Goal: Information Seeking & Learning: Learn about a topic

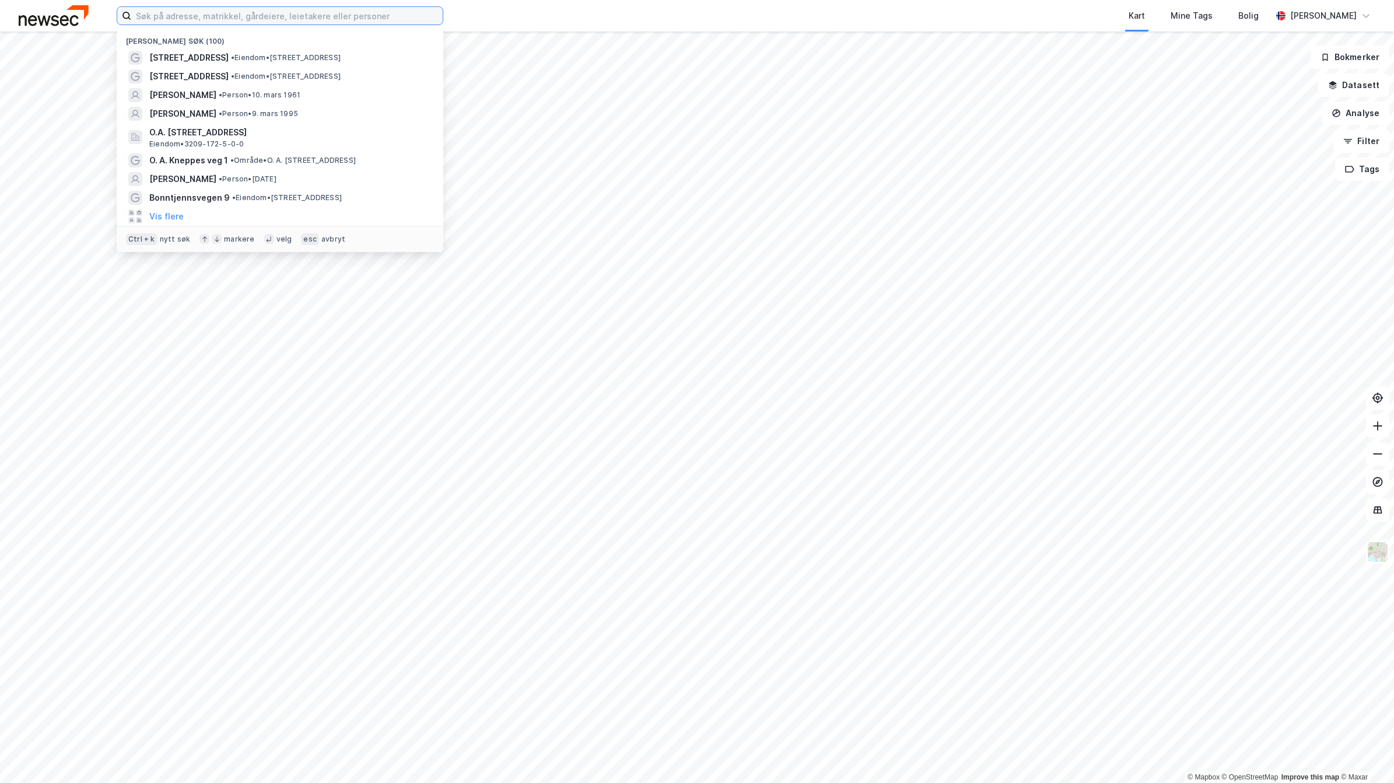
click at [235, 13] on input at bounding box center [287, 16] width 312 height 18
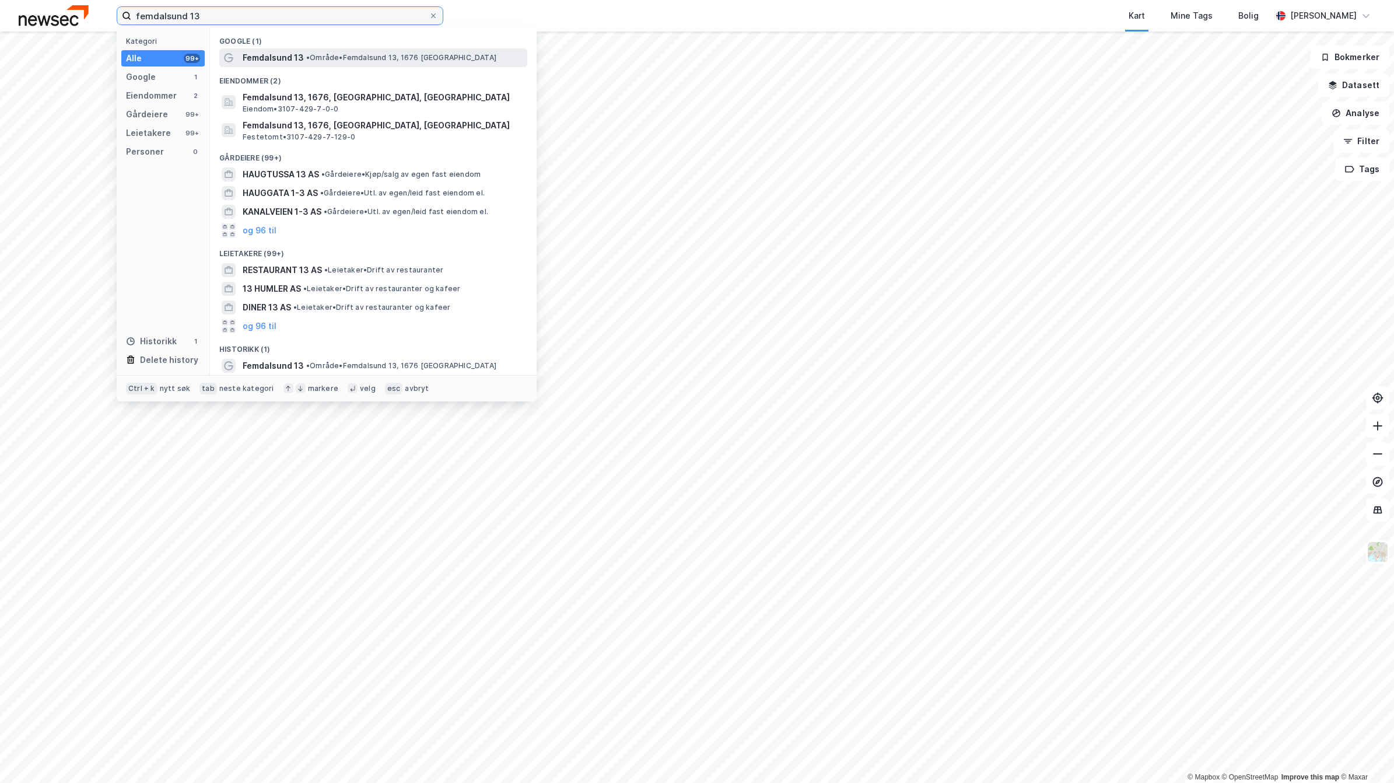
type input "femdalsund 13"
click at [264, 53] on span "Femdalsund 13" at bounding box center [273, 58] width 61 height 14
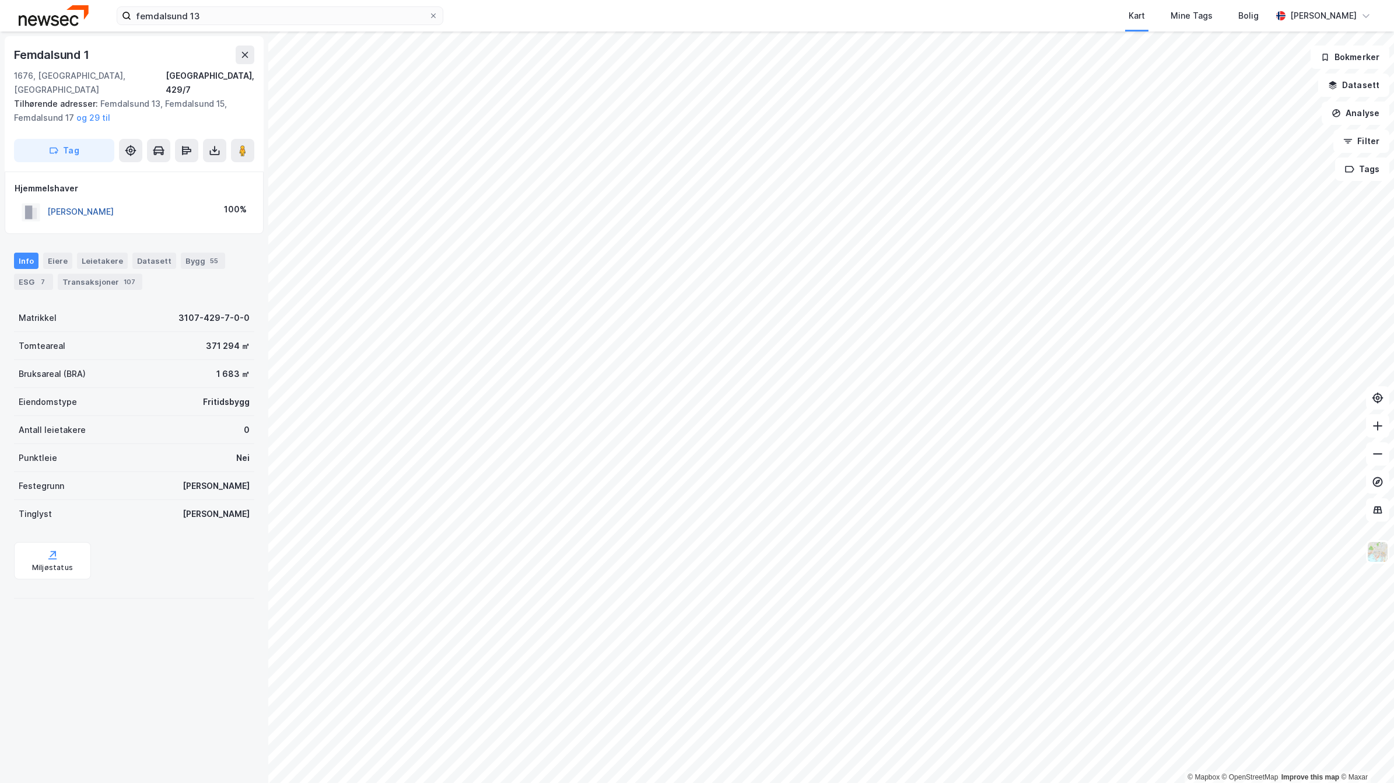
click at [0, 0] on button "[PERSON_NAME]" at bounding box center [0, 0] width 0 height 0
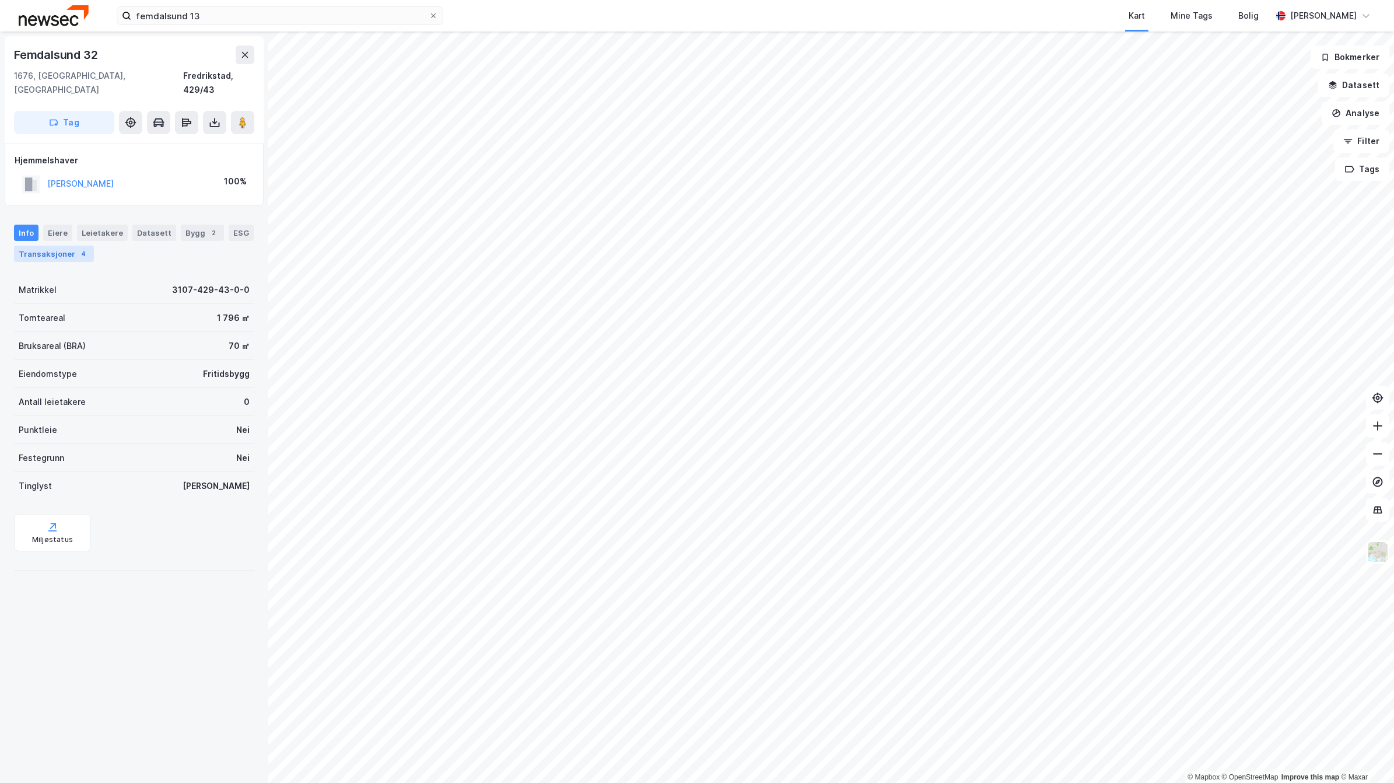
click at [75, 246] on div "Transaksjoner 4" at bounding box center [54, 254] width 80 height 16
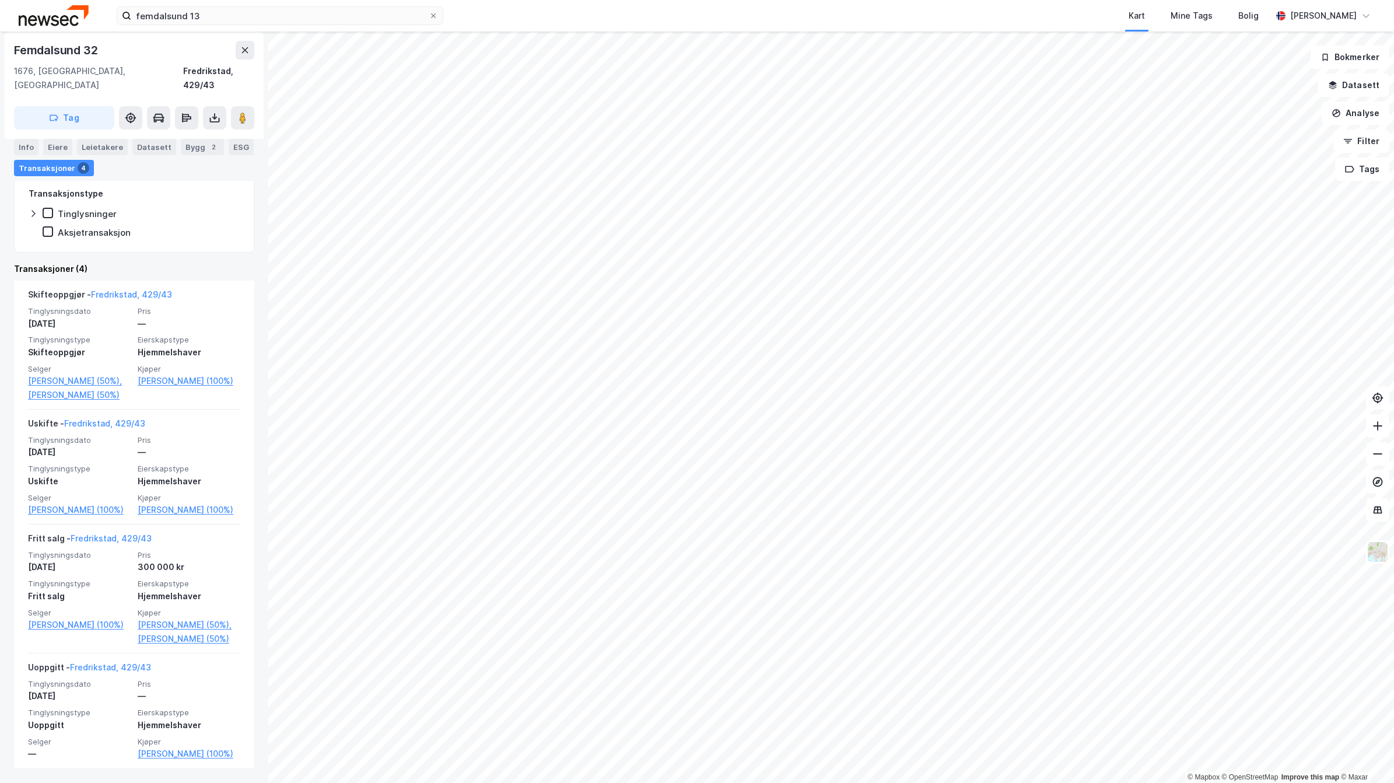
scroll to position [200, 0]
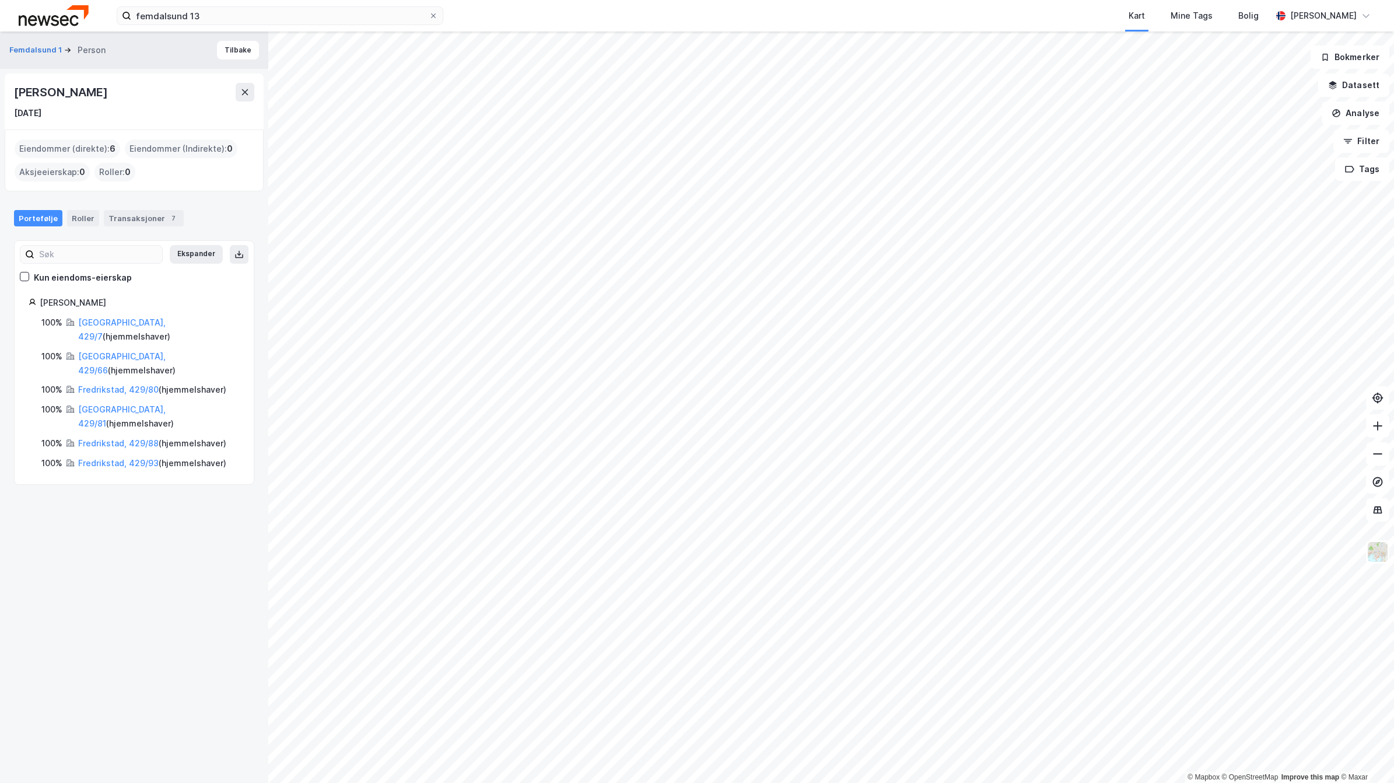
drag, startPoint x: 12, startPoint y: 91, endPoint x: 140, endPoint y: 91, distance: 127.8
click at [140, 91] on div "[PERSON_NAME] [DATE]" at bounding box center [134, 102] width 259 height 56
copy div "[PERSON_NAME]"
click at [127, 319] on link "[GEOGRAPHIC_DATA], 429/7" at bounding box center [122, 329] width 88 height 24
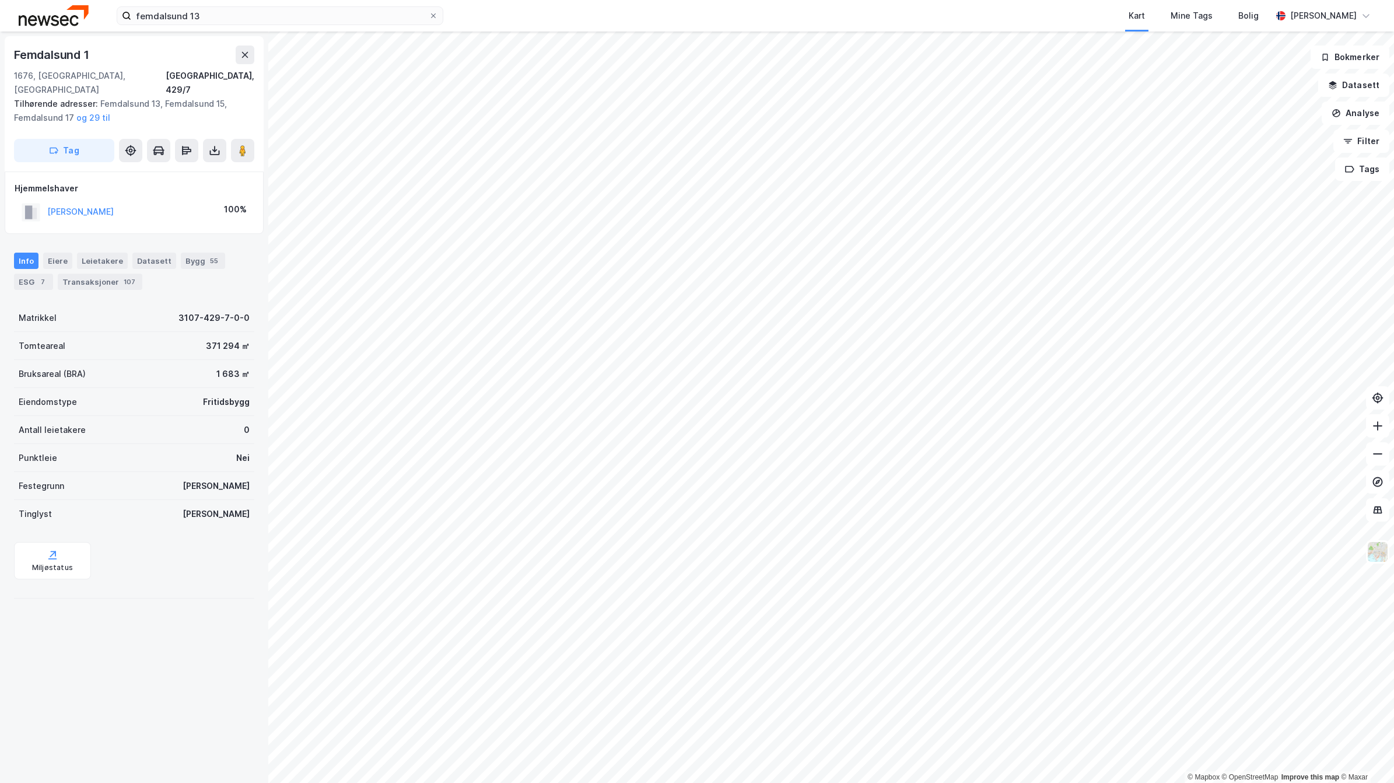
click at [528, 782] on html "femdalsund 13 Kart Mine Tags Bolig [PERSON_NAME] © Mapbox © OpenStreetMap Impro…" at bounding box center [697, 391] width 1394 height 783
click at [1378, 448] on icon at bounding box center [1378, 454] width 12 height 12
click at [1372, 427] on icon at bounding box center [1378, 426] width 12 height 12
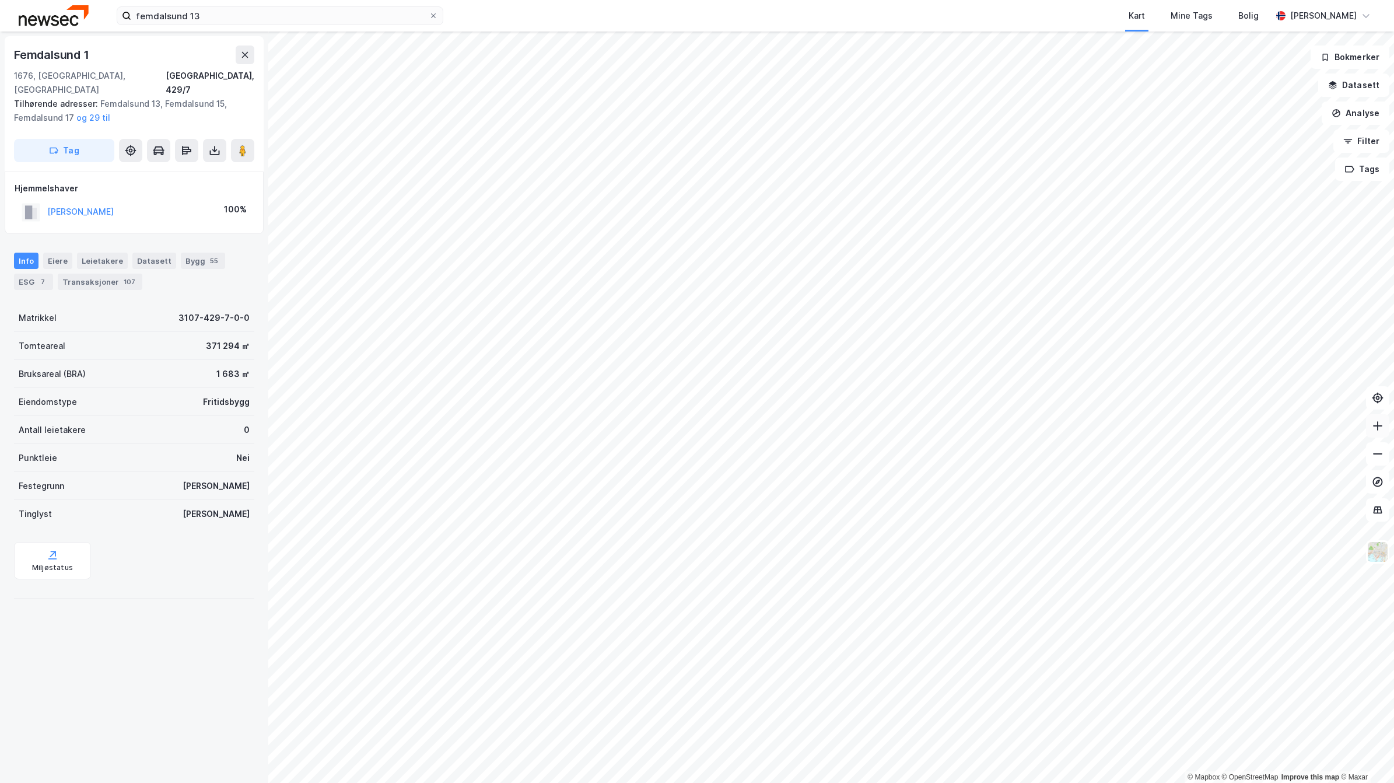
click at [1372, 427] on icon at bounding box center [1378, 426] width 12 height 12
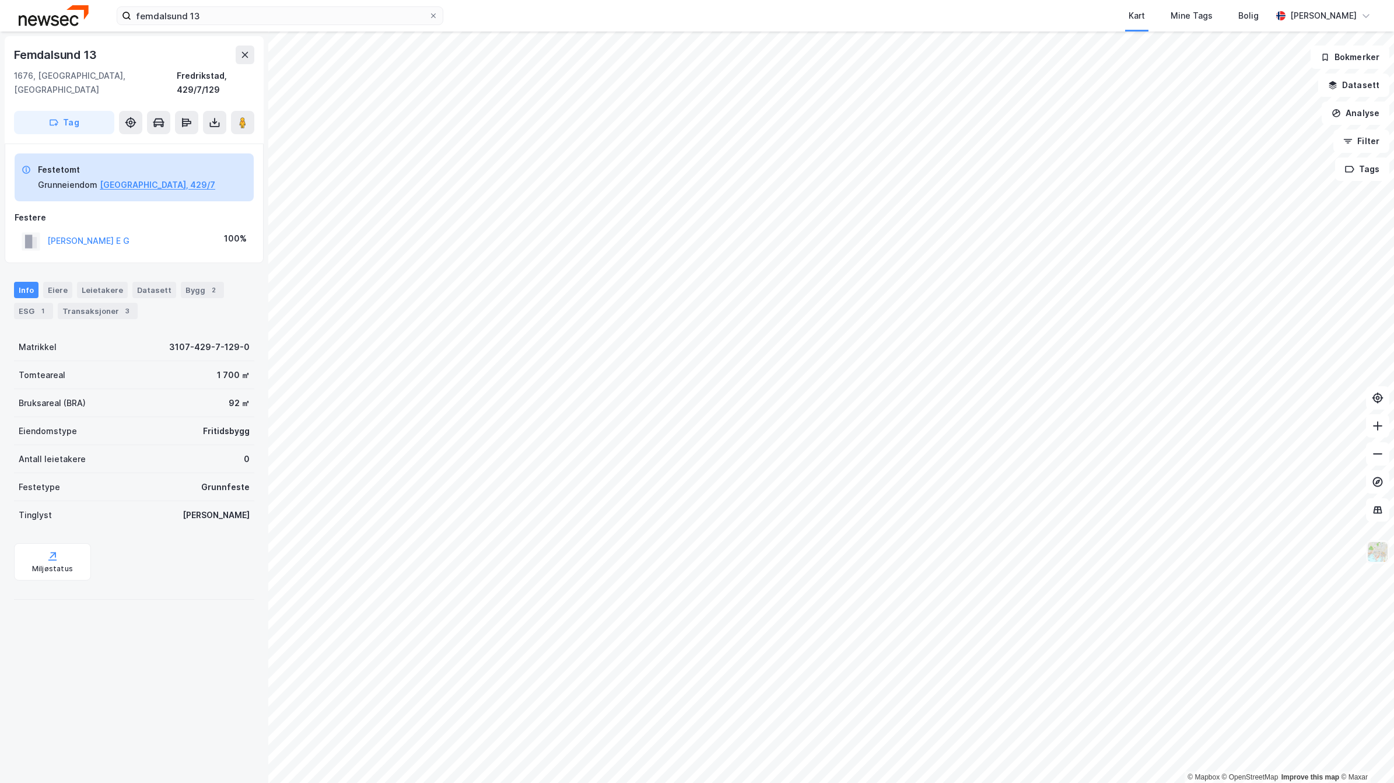
click at [1379, 556] on img at bounding box center [1378, 552] width 22 height 22
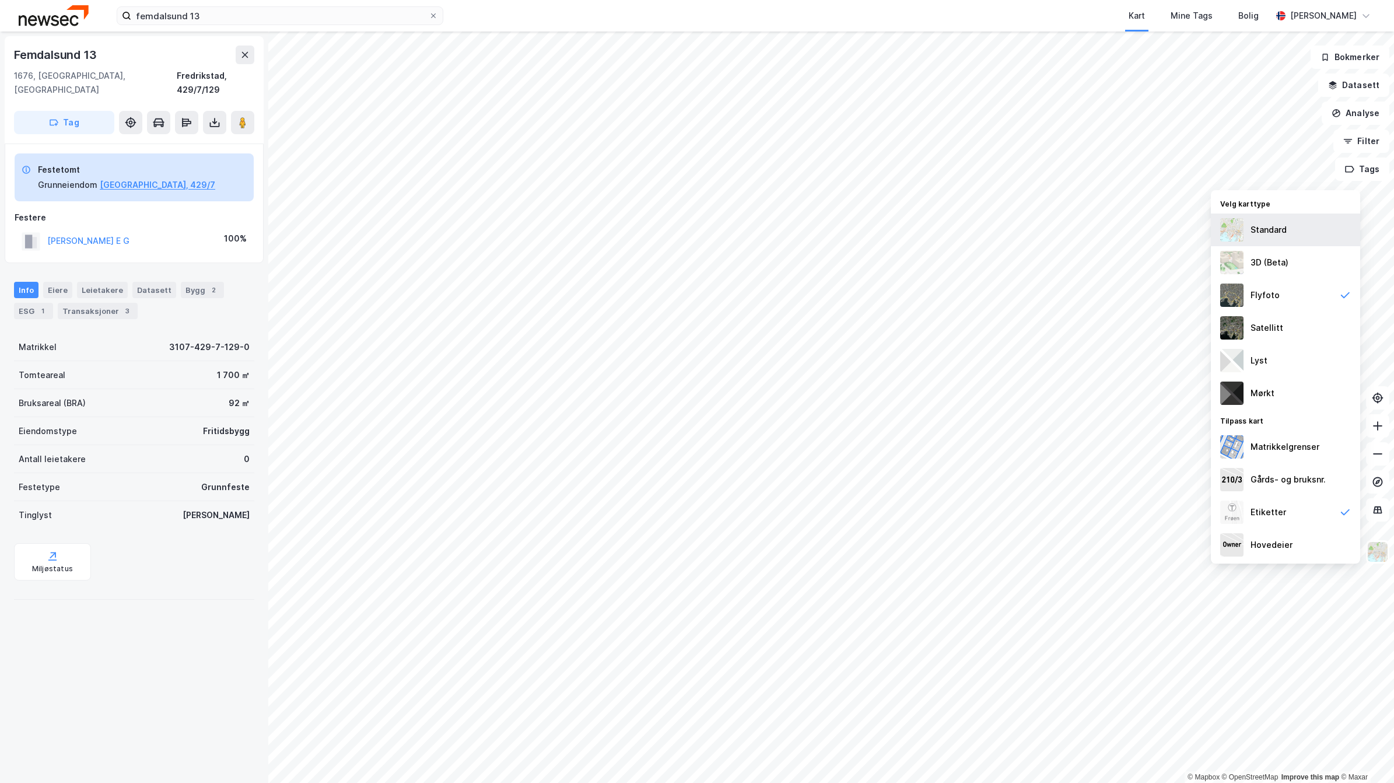
click at [1266, 225] on div "Standard" at bounding box center [1269, 230] width 36 height 14
